Goal: Check status

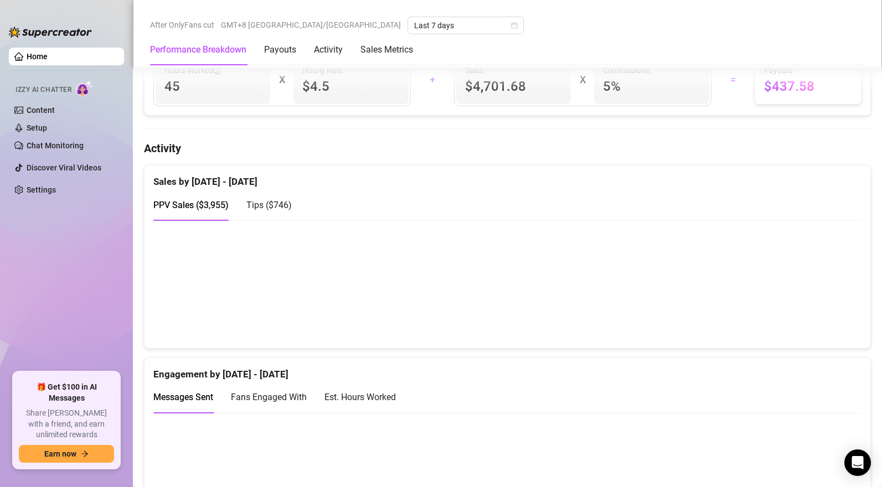
scroll to position [602, 0]
click at [285, 206] on span "Tips ( $746 )" at bounding box center [268, 204] width 45 height 11
click at [209, 202] on span "PPV Sales ( $3,955 )" at bounding box center [190, 204] width 75 height 11
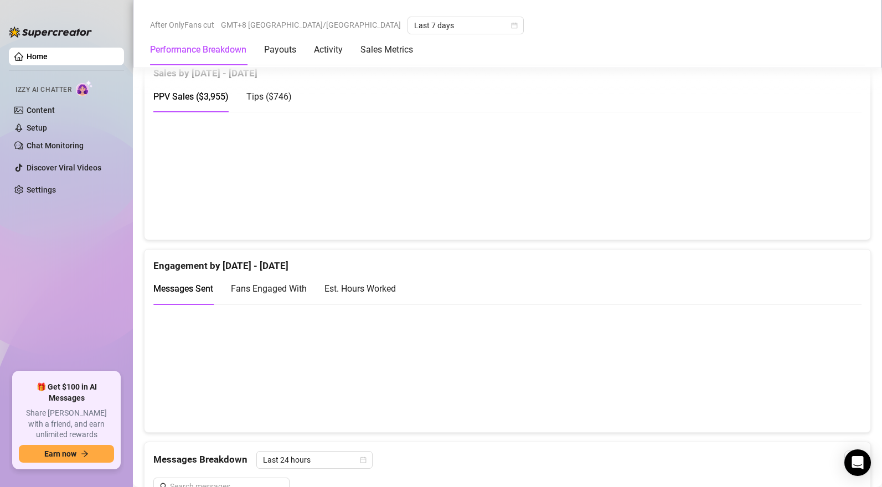
scroll to position [649, 0]
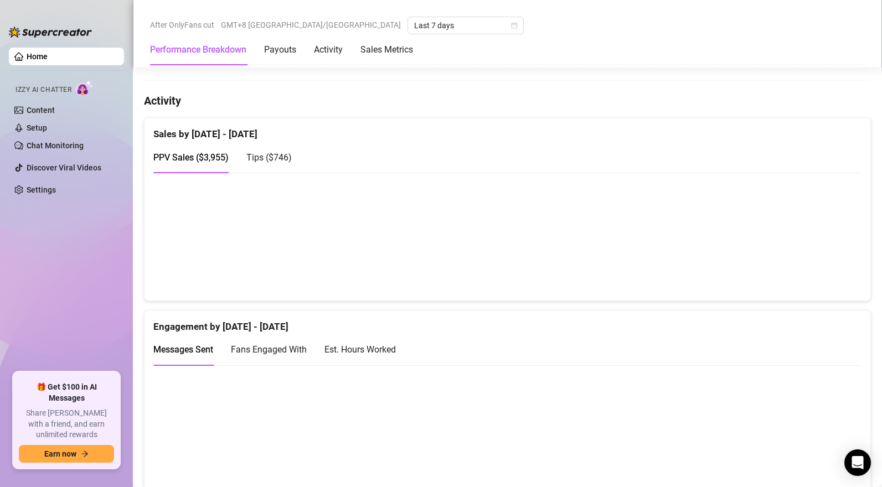
click at [277, 157] on span "Tips ( $746 )" at bounding box center [268, 157] width 45 height 11
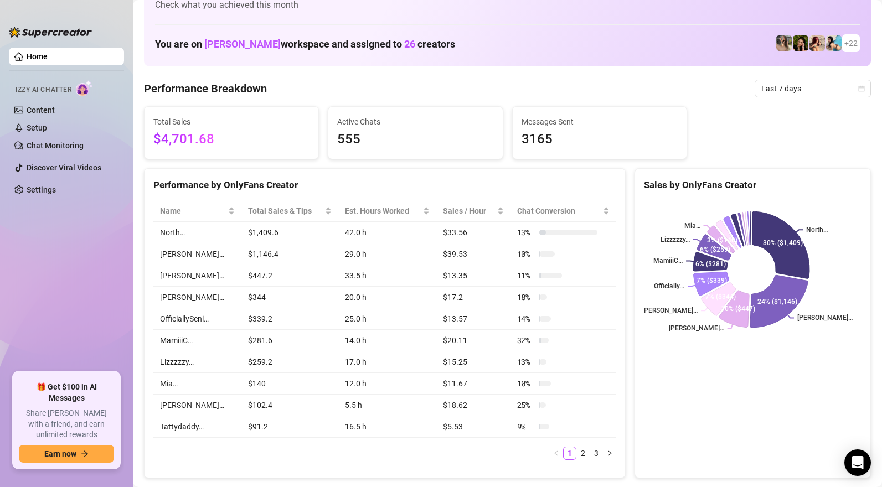
scroll to position [20, 0]
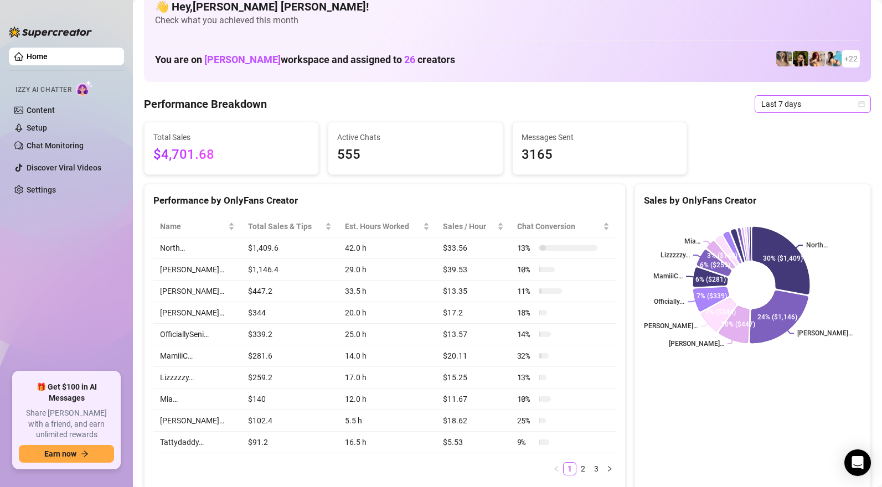
click at [770, 104] on span "Last 7 days" at bounding box center [812, 104] width 103 height 17
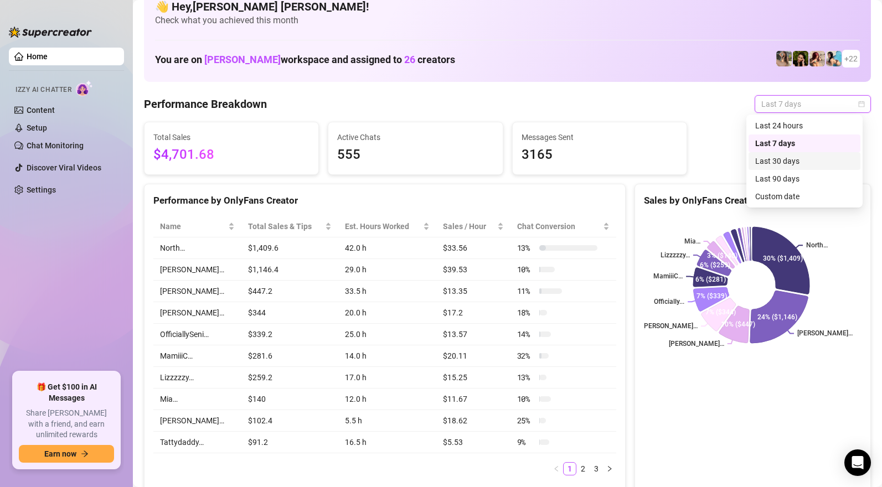
click at [772, 159] on div "Last 30 days" at bounding box center [804, 161] width 99 height 12
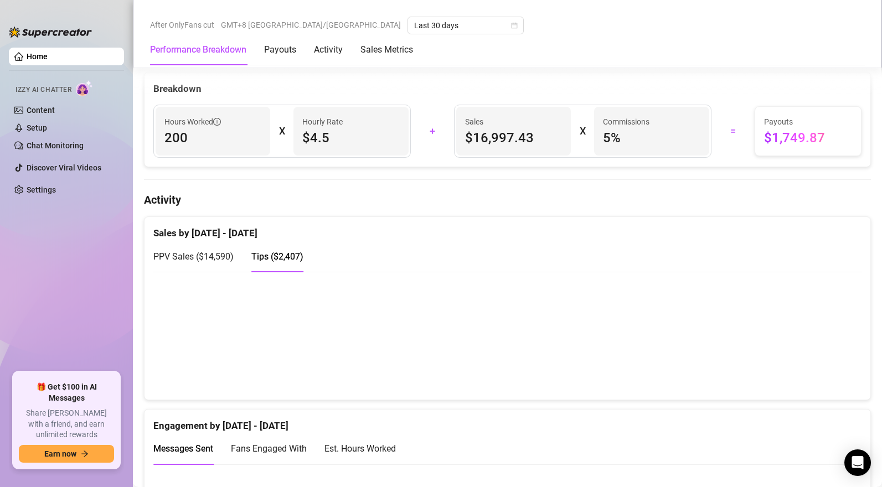
scroll to position [622, 0]
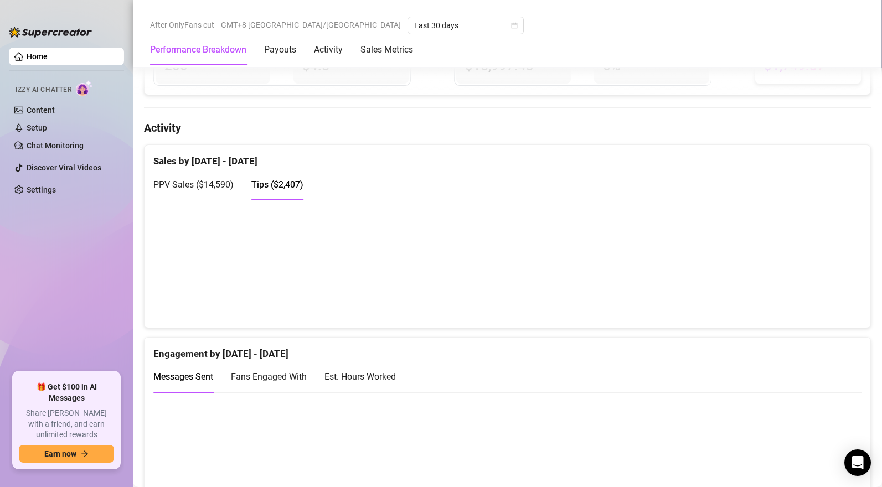
click at [837, 295] on canvas at bounding box center [503, 263] width 700 height 111
click at [223, 184] on span "PPV Sales ( $14,590 )" at bounding box center [193, 184] width 80 height 11
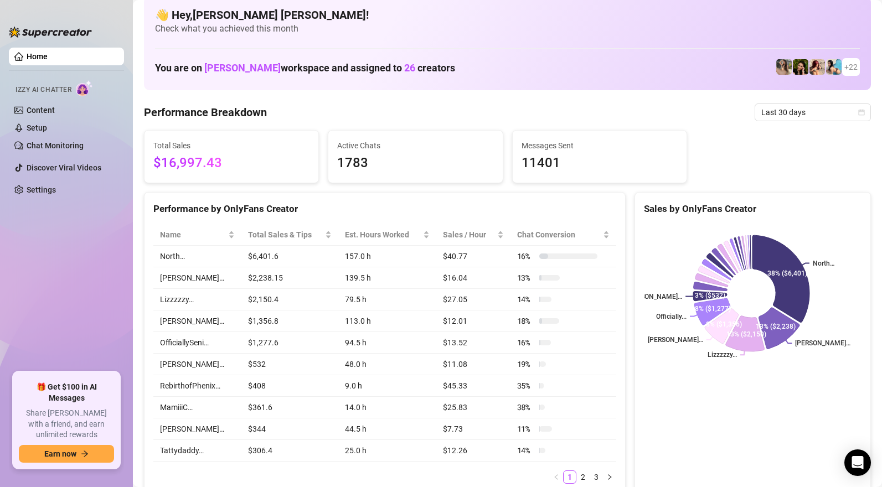
scroll to position [180, 0]
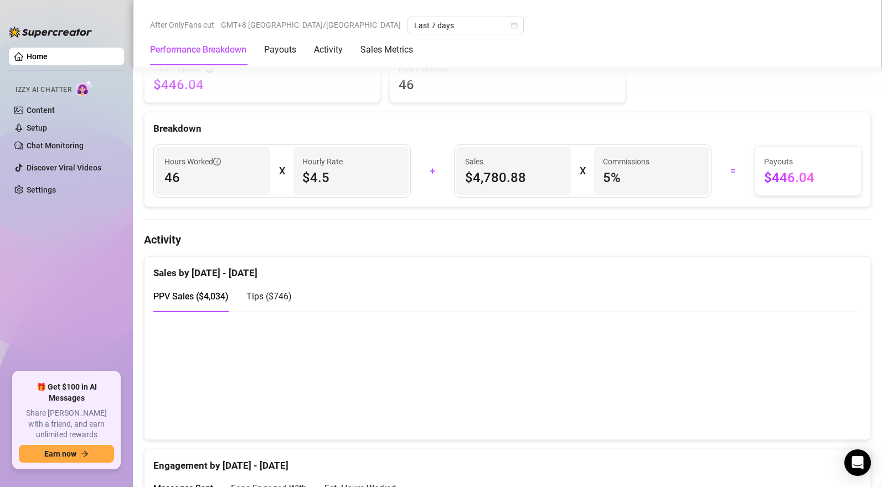
scroll to position [512, 0]
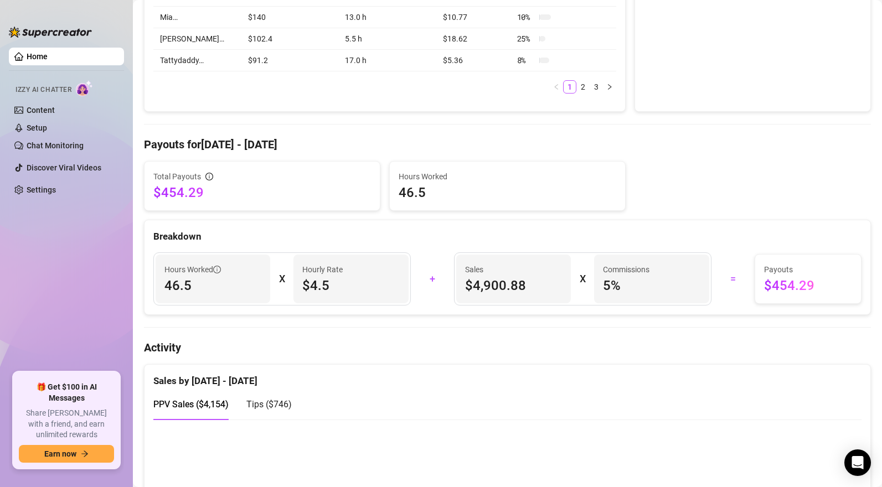
scroll to position [524, 0]
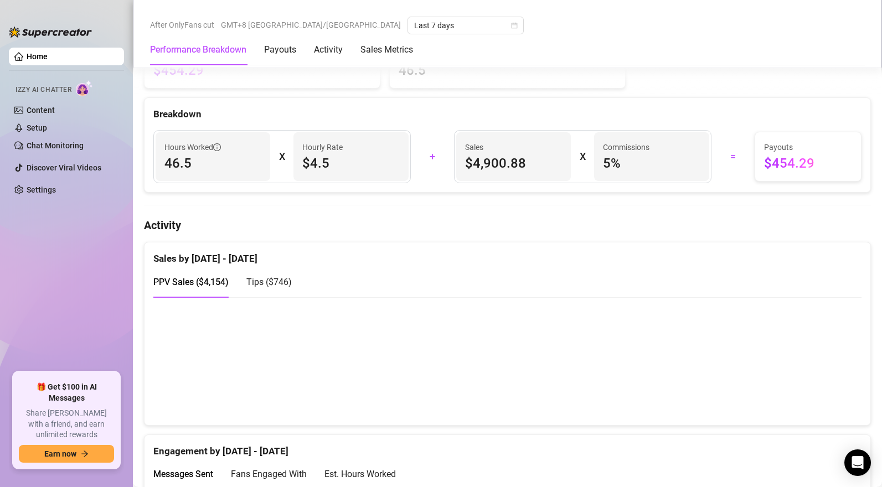
click at [276, 284] on span "Tips ( $746 )" at bounding box center [268, 282] width 45 height 11
click at [213, 280] on span "PPV Sales ( $4,154 )" at bounding box center [190, 282] width 75 height 11
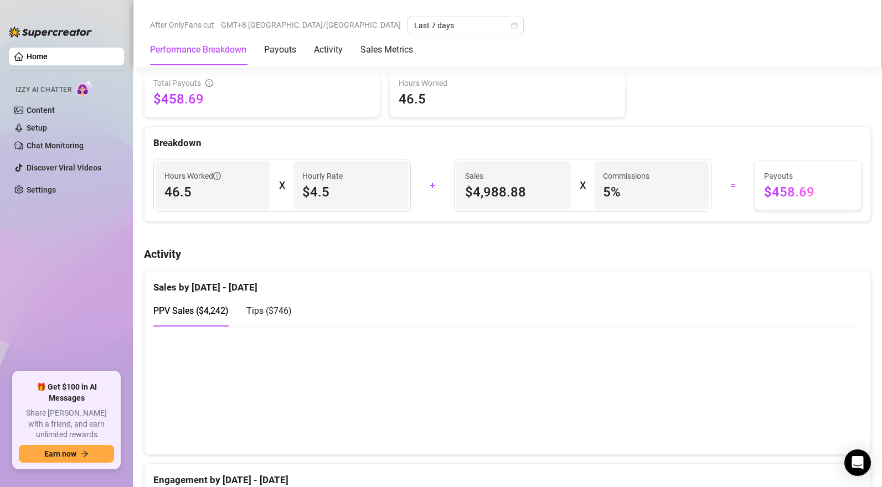
scroll to position [710, 0]
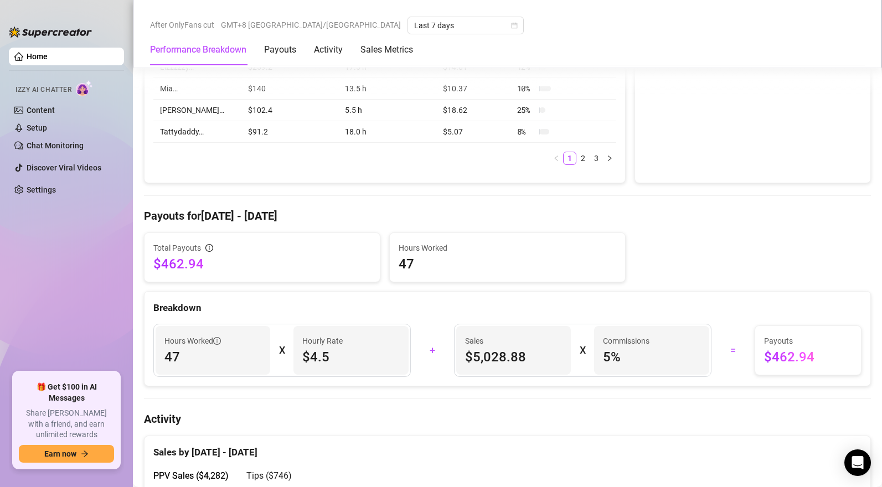
scroll to position [568, 0]
